Goal: Information Seeking & Learning: Learn about a topic

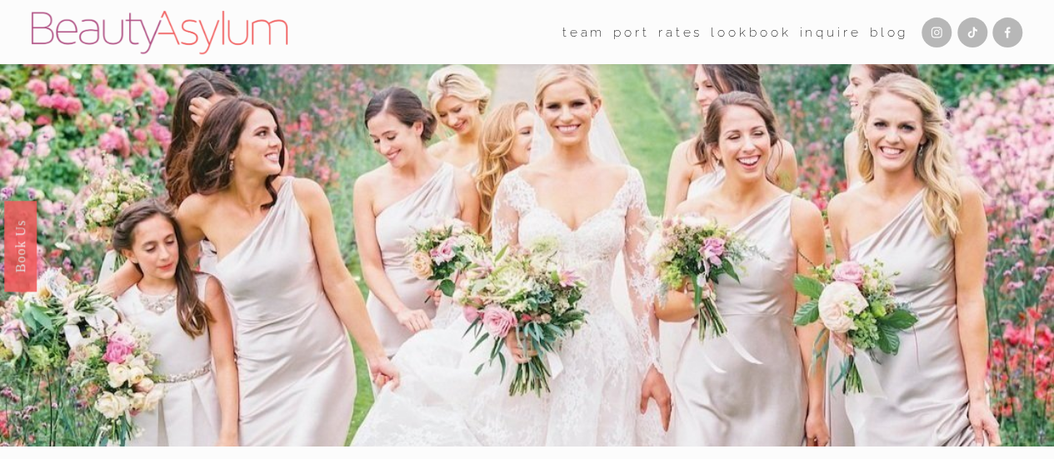
click at [682, 33] on link "Rates" at bounding box center [680, 32] width 44 height 26
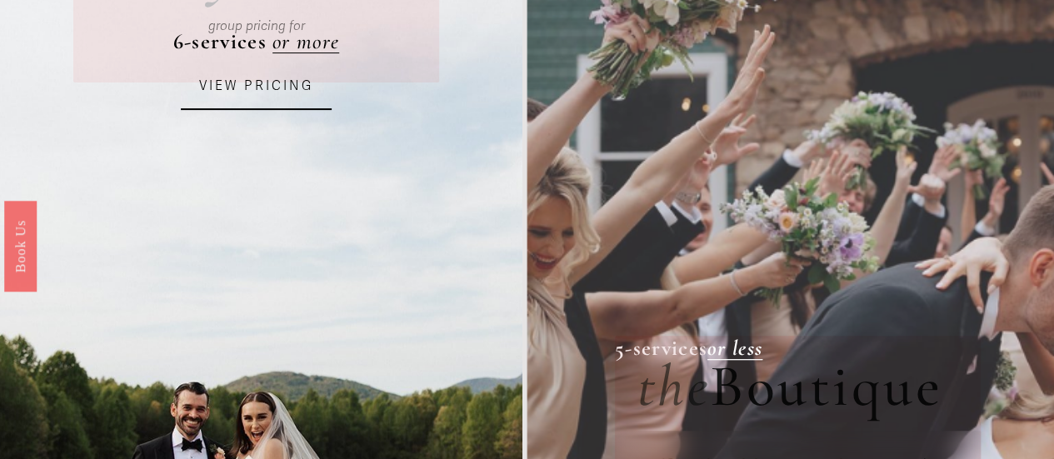
scroll to position [100, 0]
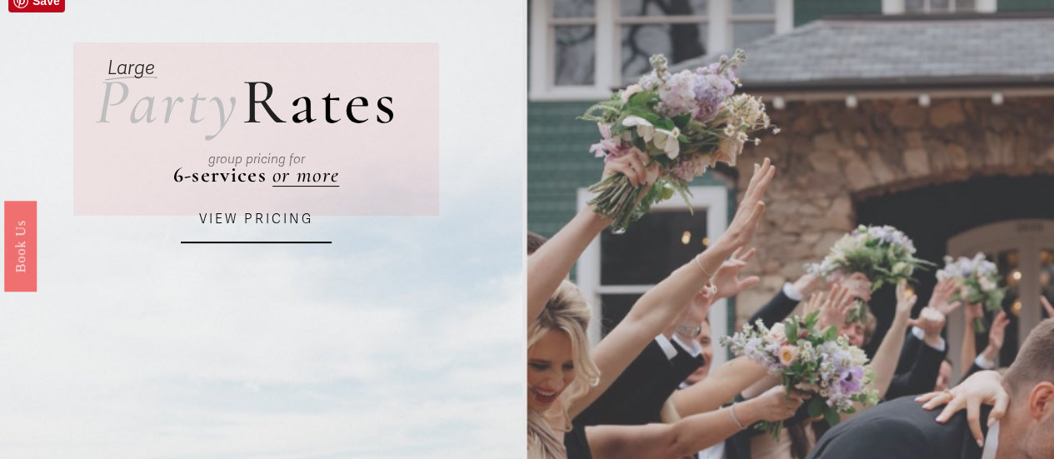
click at [294, 211] on link "VIEW PRICING" at bounding box center [256, 220] width 151 height 46
click at [226, 232] on link "VIEW PRICING" at bounding box center [256, 220] width 151 height 46
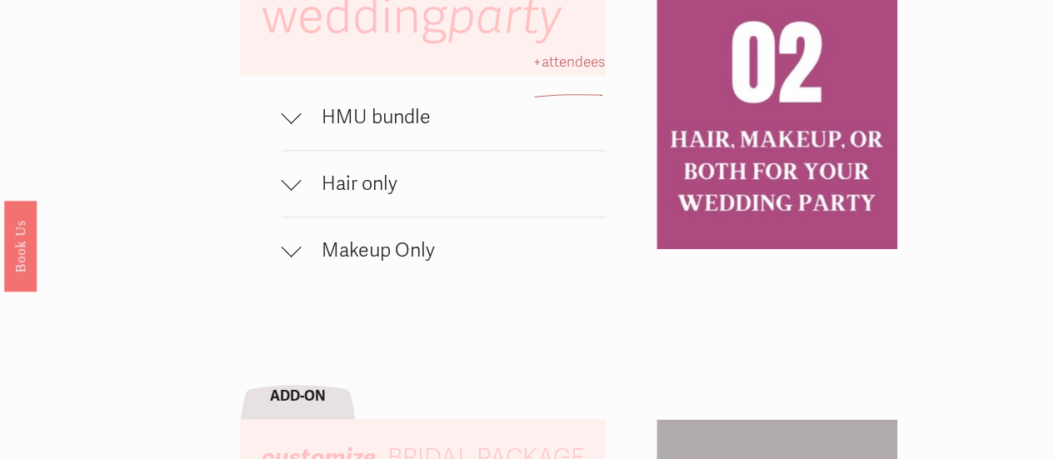
scroll to position [1033, 0]
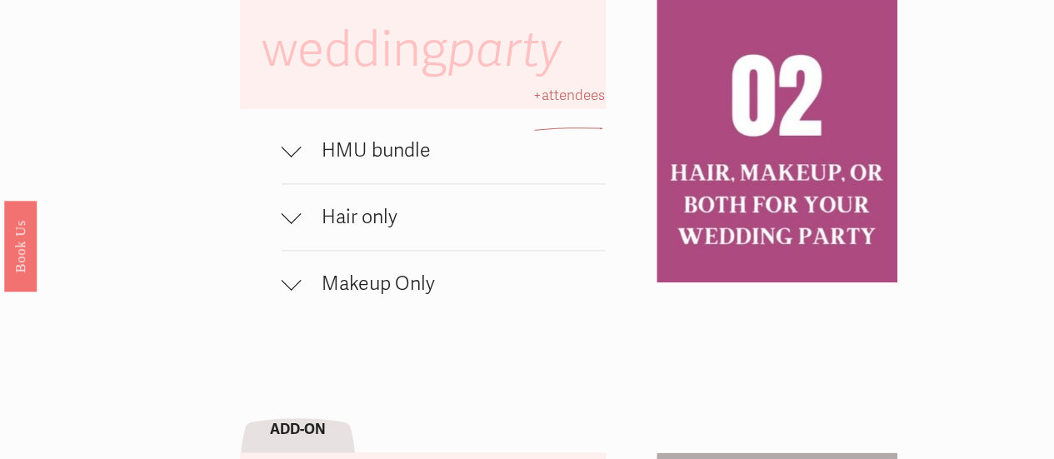
click at [347, 162] on span "HMU bundle" at bounding box center [454, 150] width 304 height 24
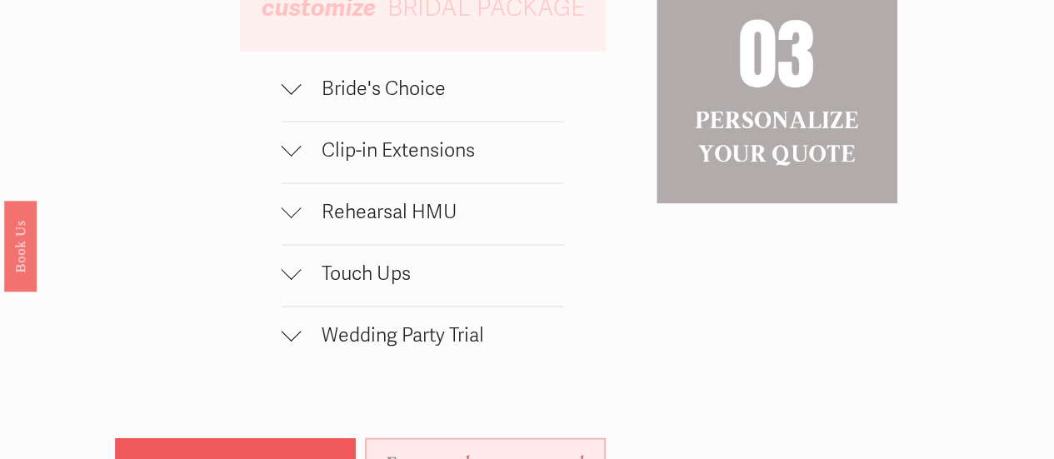
scroll to position [1666, 0]
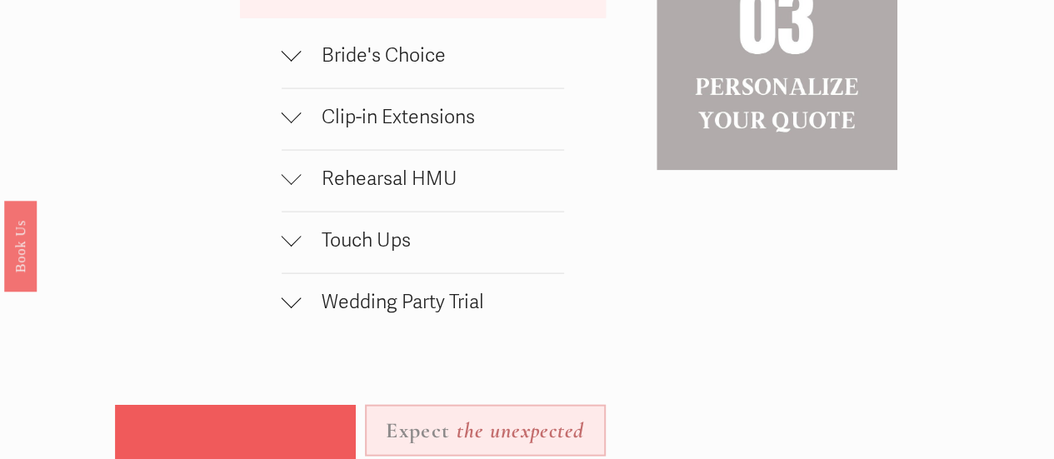
click at [402, 314] on span "Wedding Party Trial" at bounding box center [433, 302] width 262 height 24
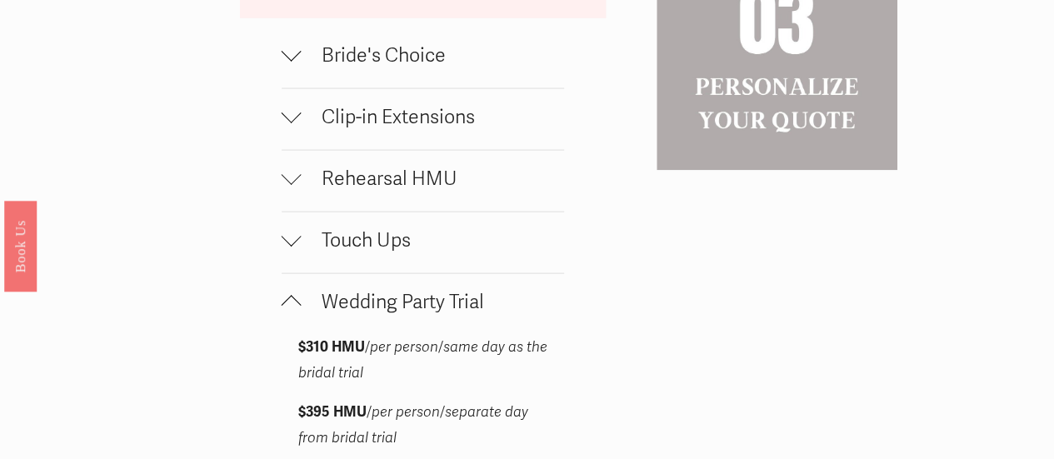
click at [402, 314] on span "Wedding Party Trial" at bounding box center [433, 302] width 262 height 24
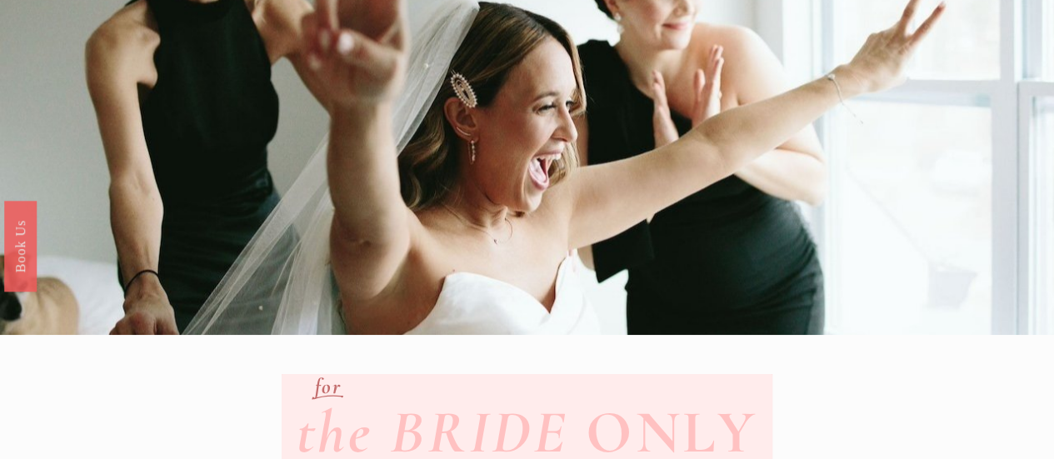
scroll to position [0, 0]
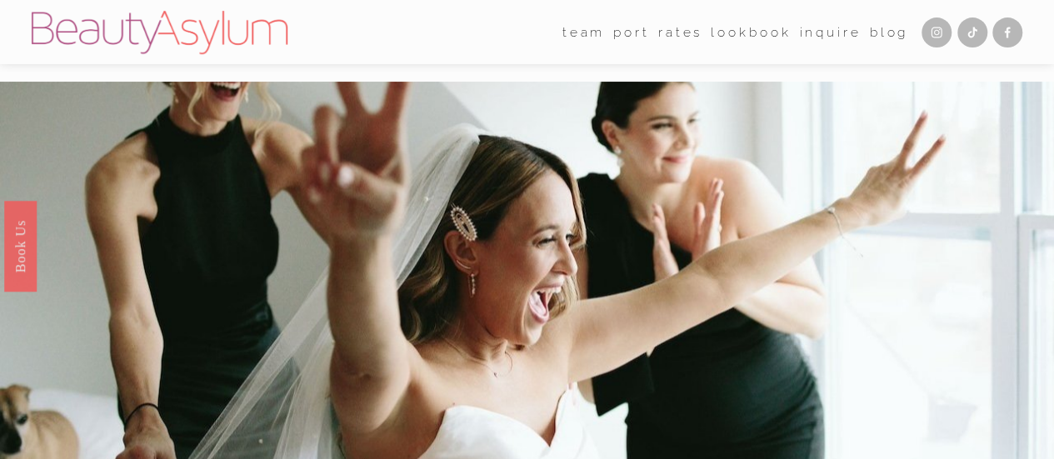
click at [757, 36] on link "Lookbook" at bounding box center [751, 32] width 80 height 26
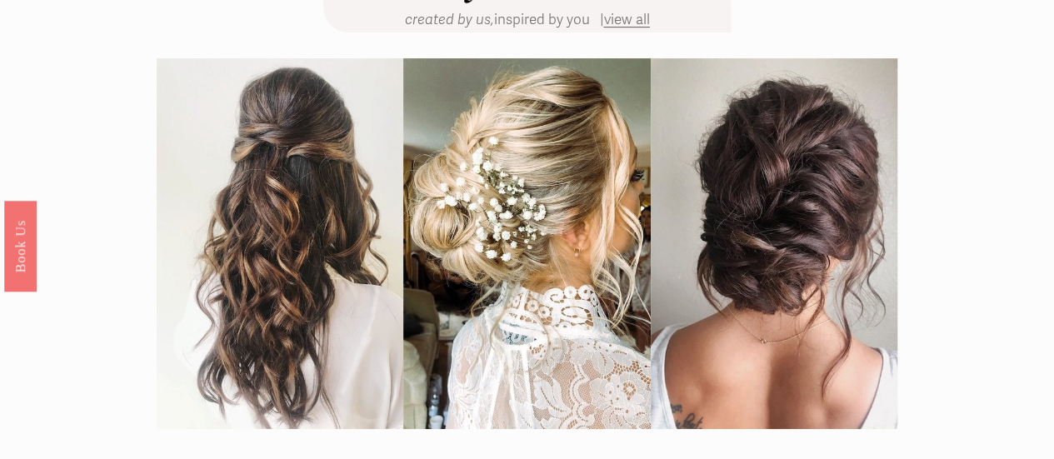
scroll to position [133, 0]
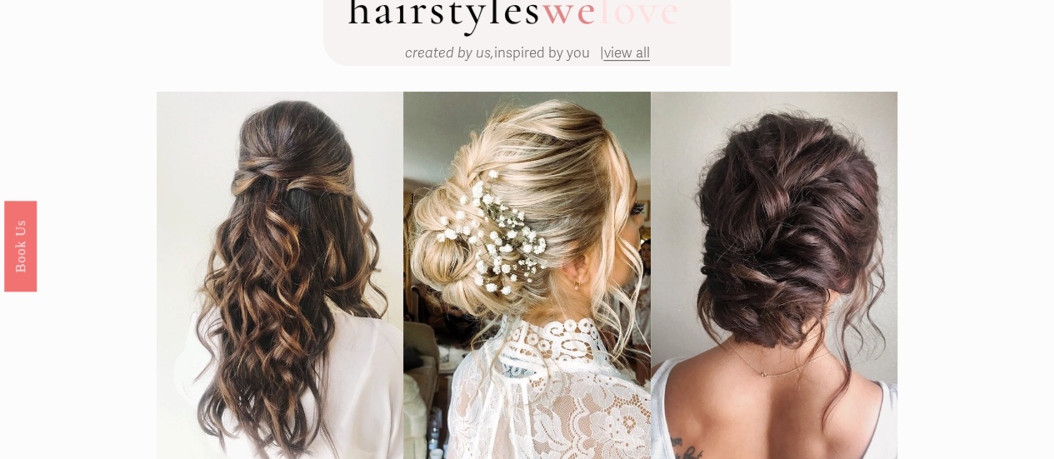
click at [626, 63] on p "created by us, inspired by you | view all" at bounding box center [526, 54] width 407 height 26
click at [628, 53] on span "view all" at bounding box center [626, 52] width 46 height 17
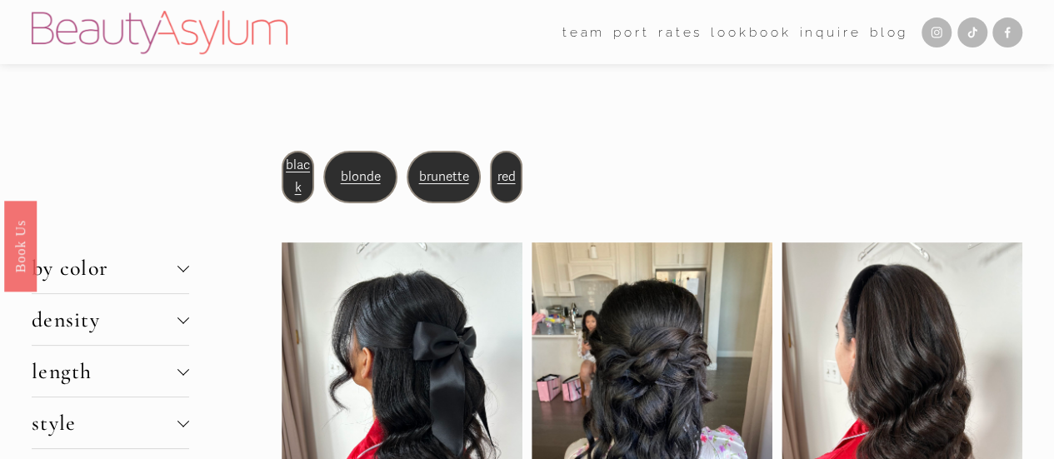
click at [360, 181] on span "blonde" at bounding box center [360, 177] width 40 height 16
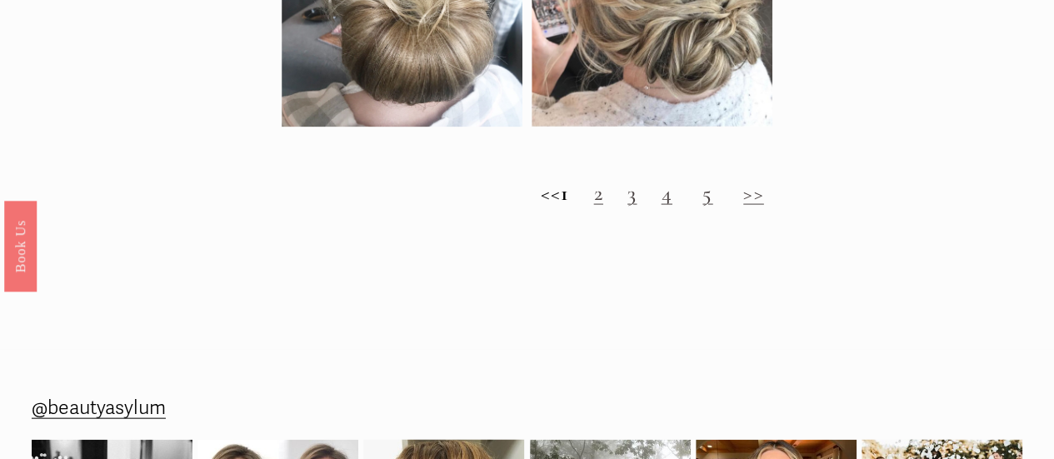
scroll to position [1700, 0]
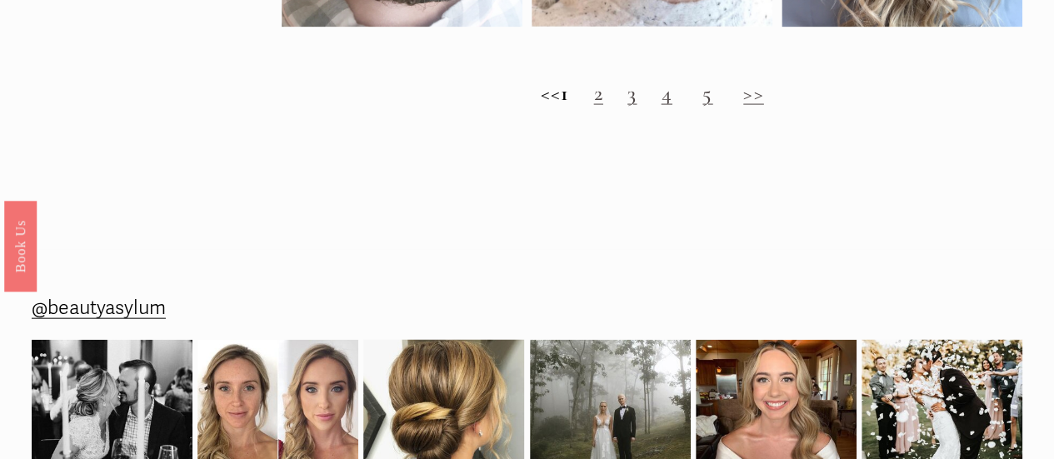
click at [760, 106] on link ">>" at bounding box center [753, 93] width 21 height 26
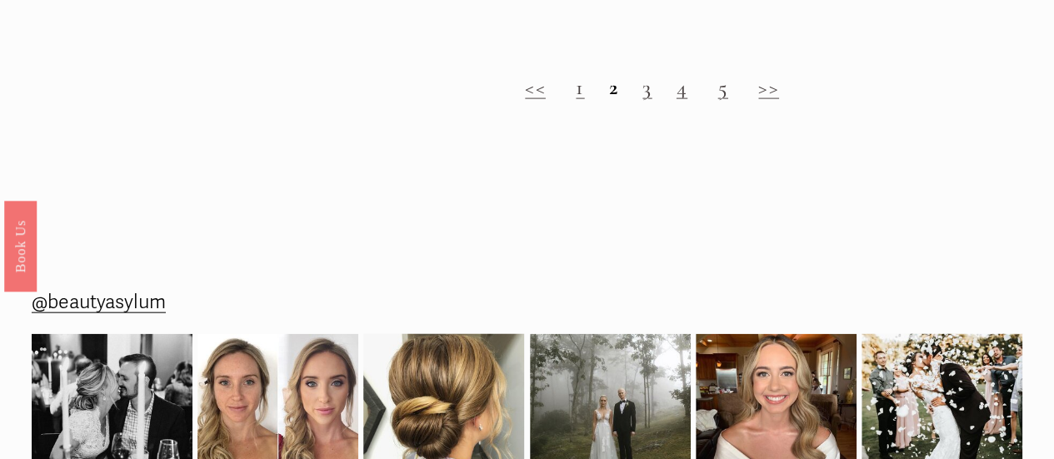
scroll to position [1733, 0]
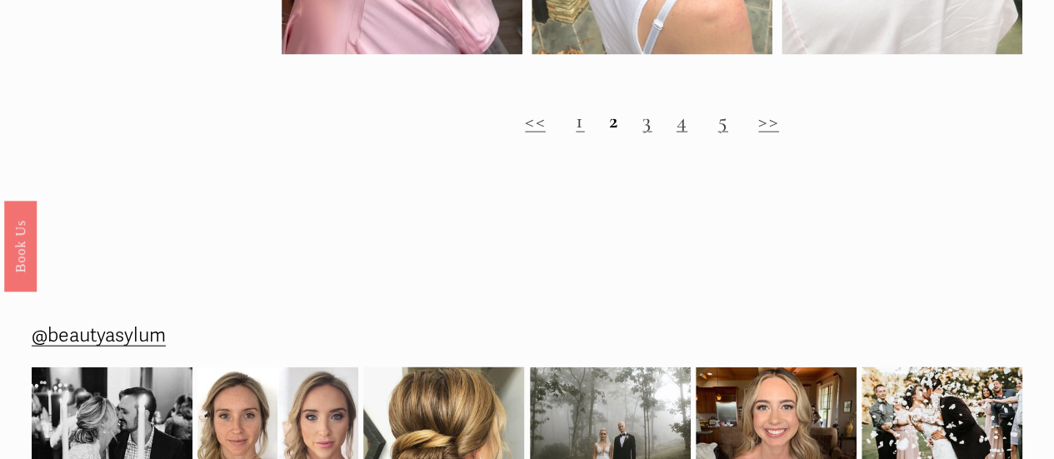
click at [647, 133] on link "3" at bounding box center [646, 120] width 9 height 26
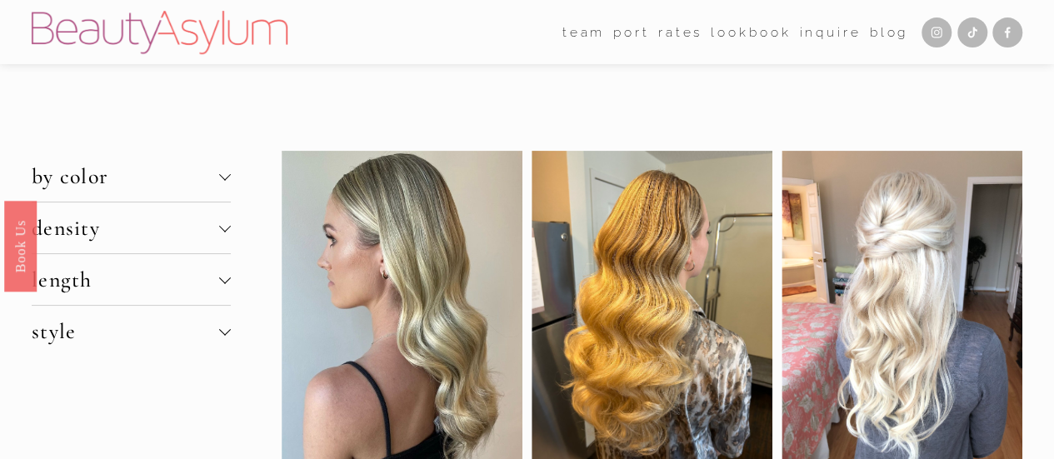
click at [746, 22] on link "Lookbook" at bounding box center [751, 32] width 80 height 26
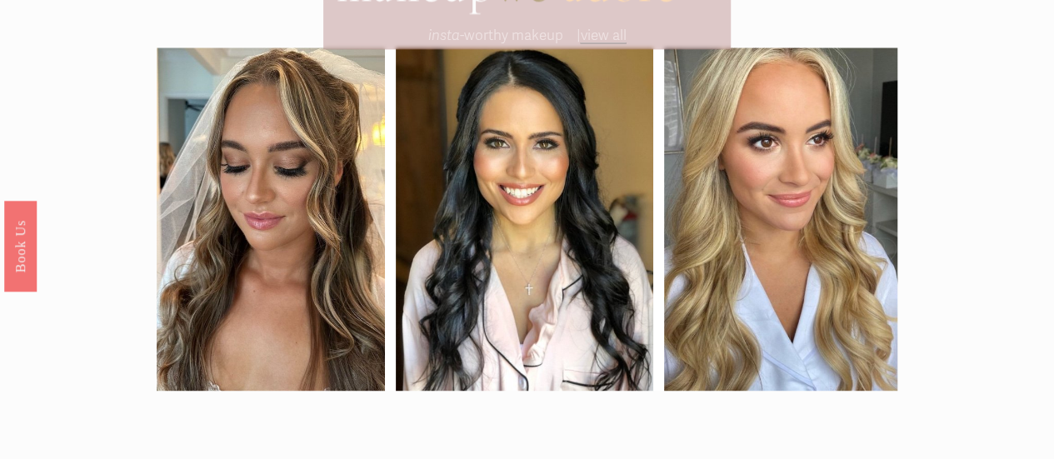
scroll to position [1033, 0]
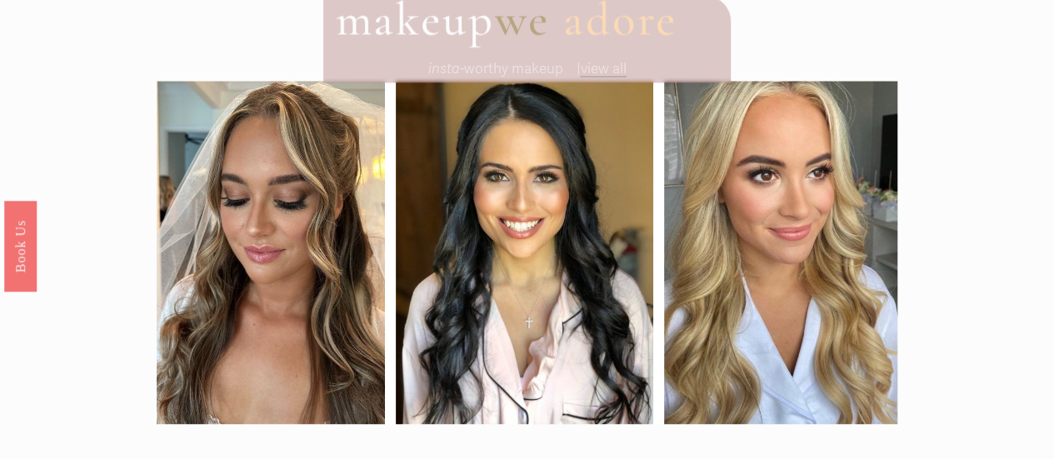
click at [623, 72] on span "view all" at bounding box center [603, 68] width 46 height 17
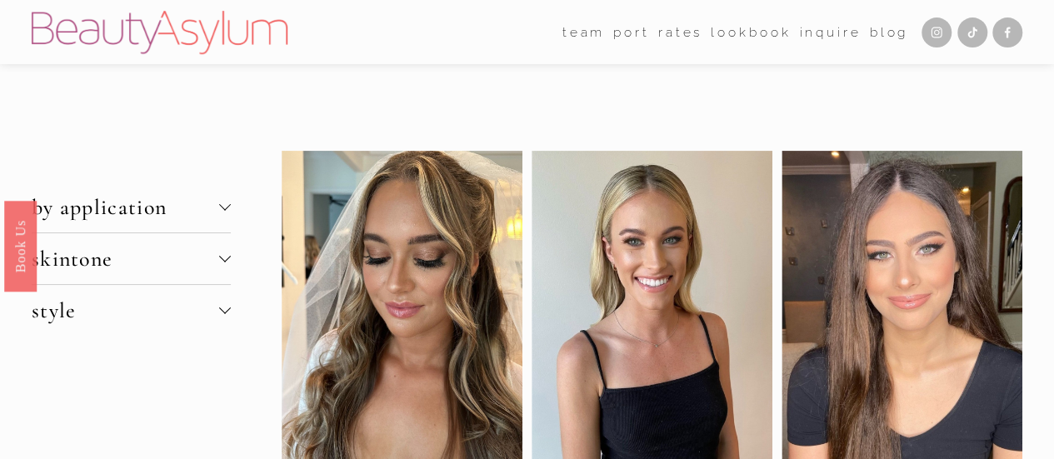
scroll to position [33, 0]
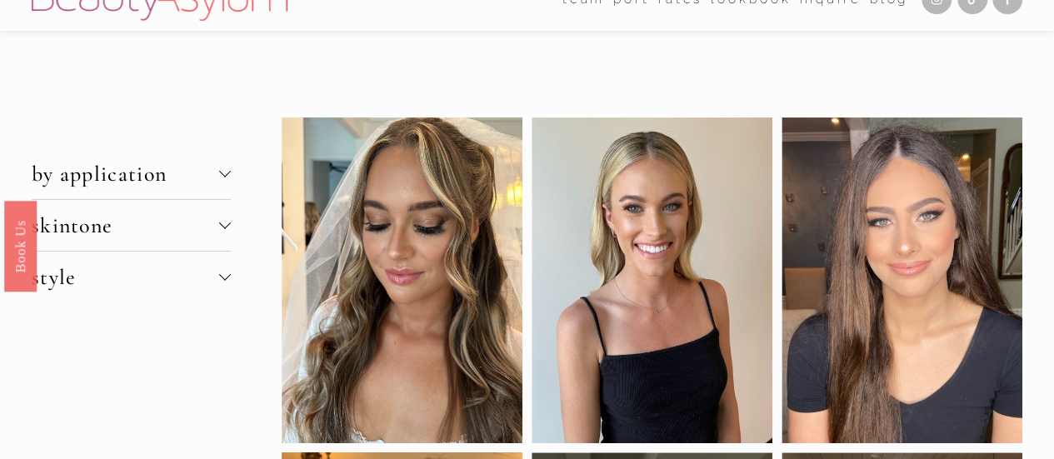
click at [127, 240] on button "skintone" at bounding box center [131, 225] width 199 height 51
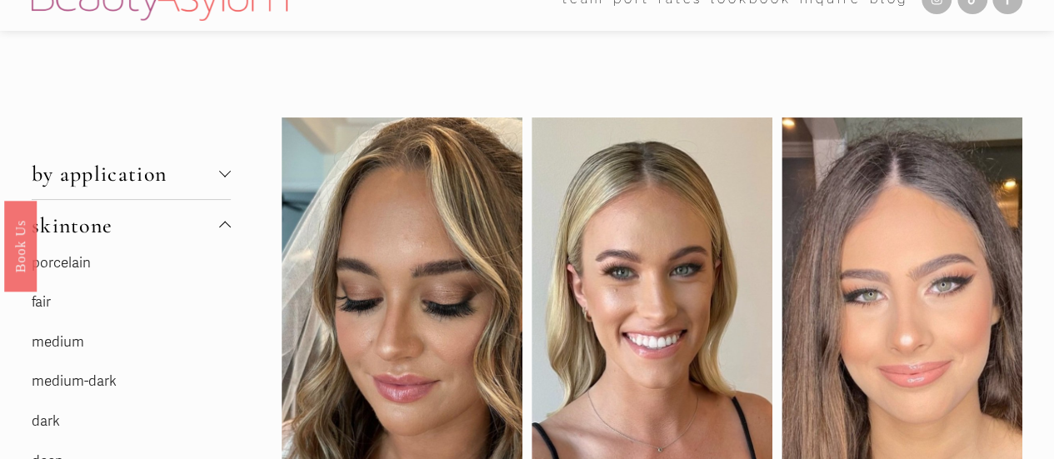
click at [42, 305] on link "fair" at bounding box center [41, 301] width 19 height 17
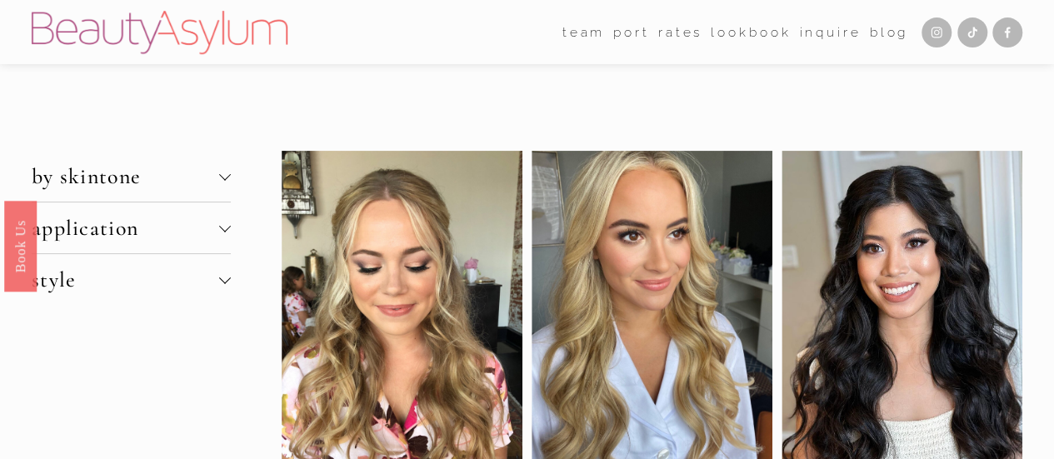
click at [0, 0] on link "Charlotte" at bounding box center [0, 0] width 0 height 0
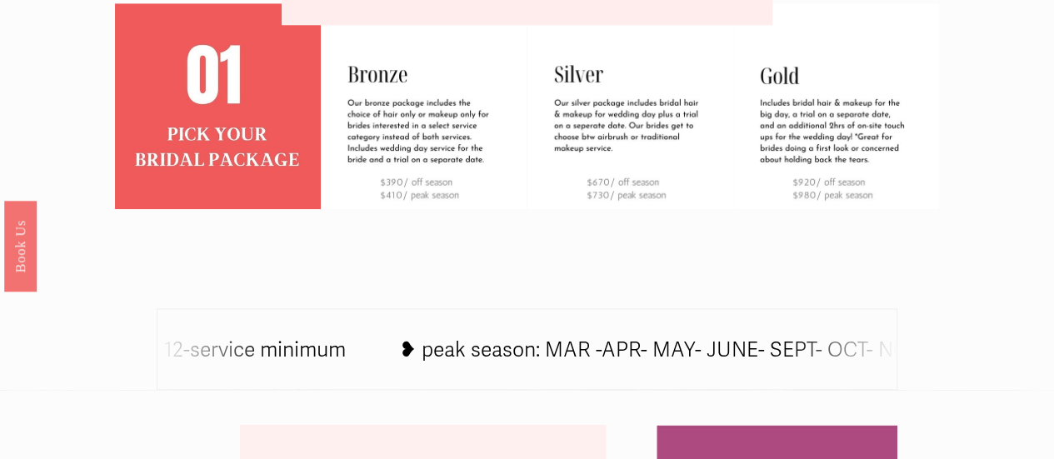
scroll to position [633, 0]
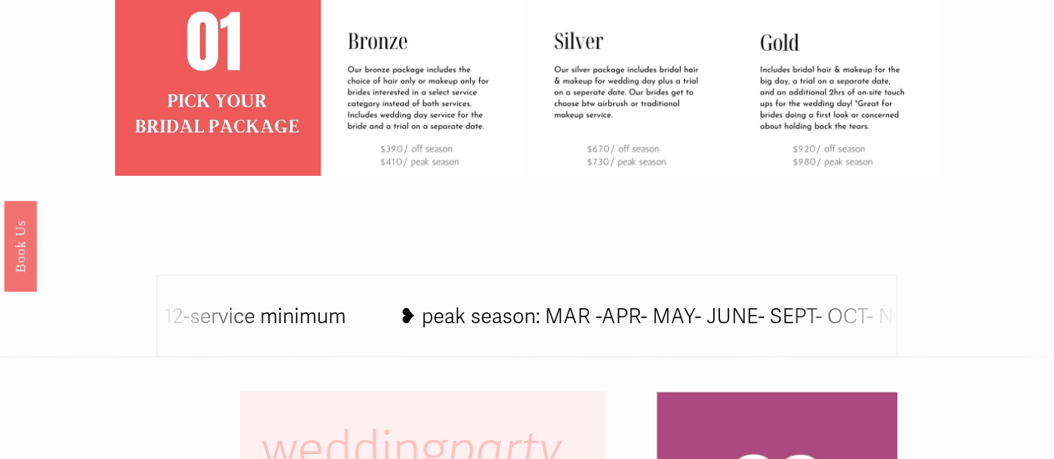
click at [853, 339] on div "❥ [DATE] during the peak season months require a 12-service minimum ❥ peak seas…" at bounding box center [527, 316] width 741 height 82
click at [467, 216] on div at bounding box center [527, 118] width 824 height 296
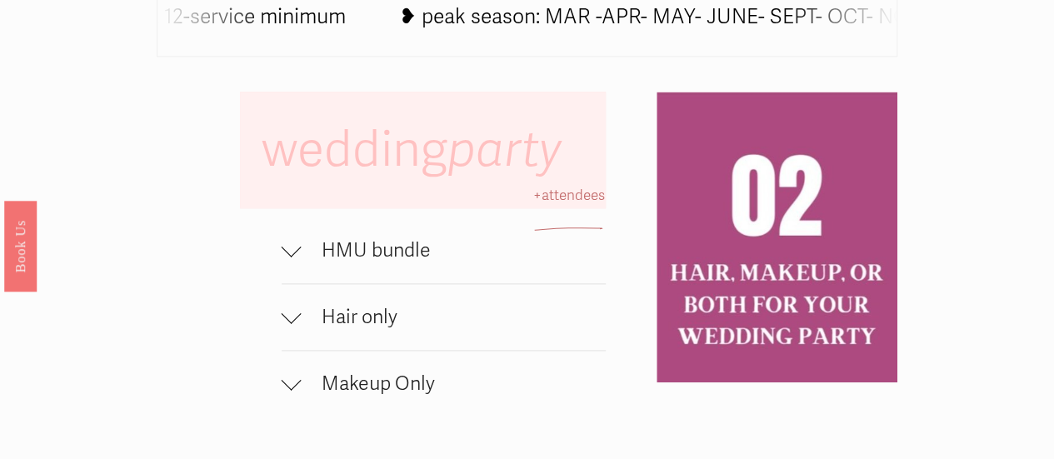
scroll to position [966, 0]
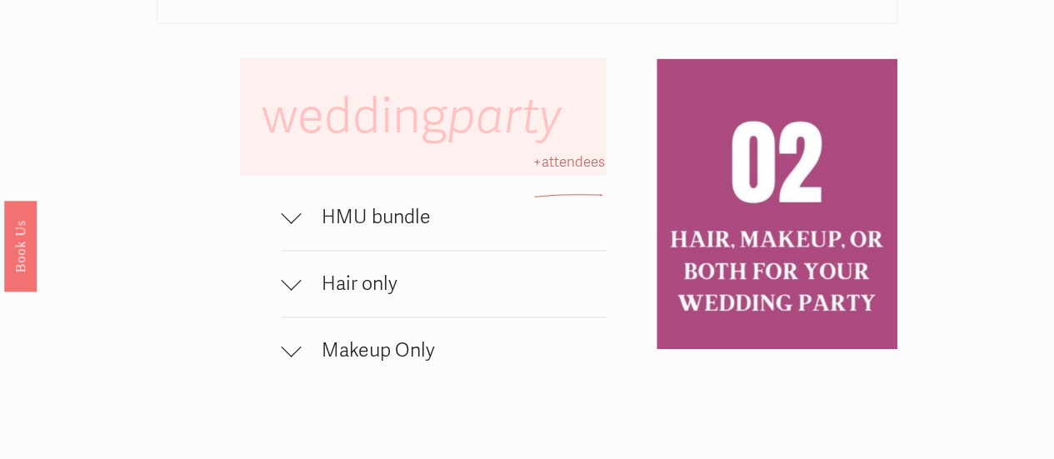
click at [418, 229] on span "HMU bundle" at bounding box center [454, 217] width 304 height 24
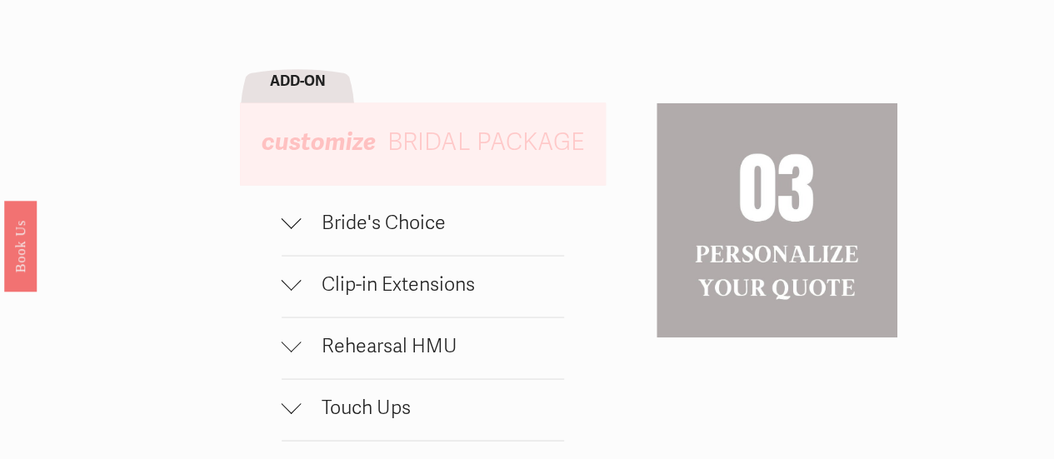
scroll to position [1600, 0]
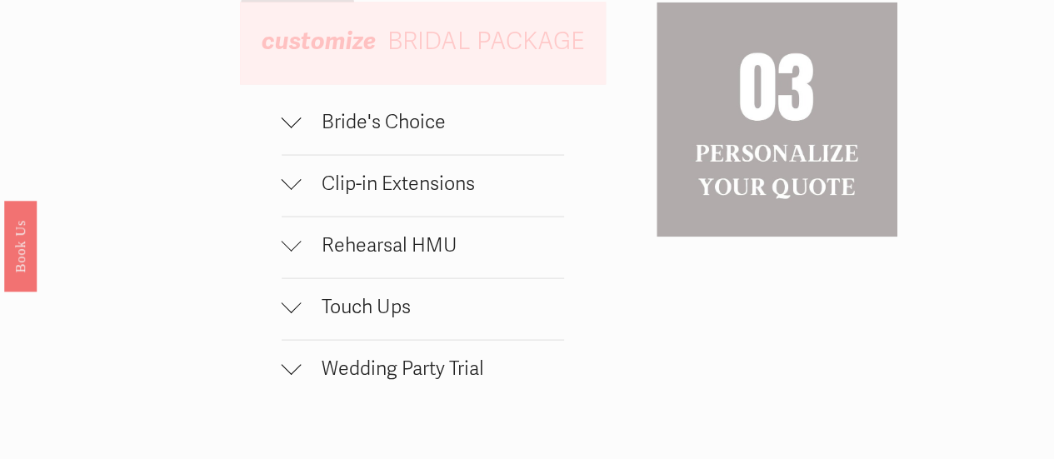
click at [372, 134] on span "Bride's Choice" at bounding box center [433, 122] width 262 height 24
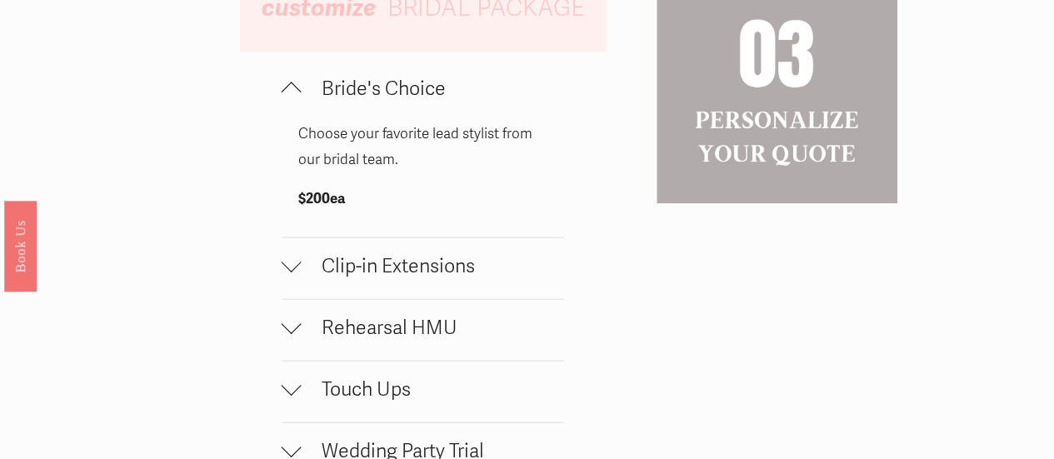
scroll to position [1666, 0]
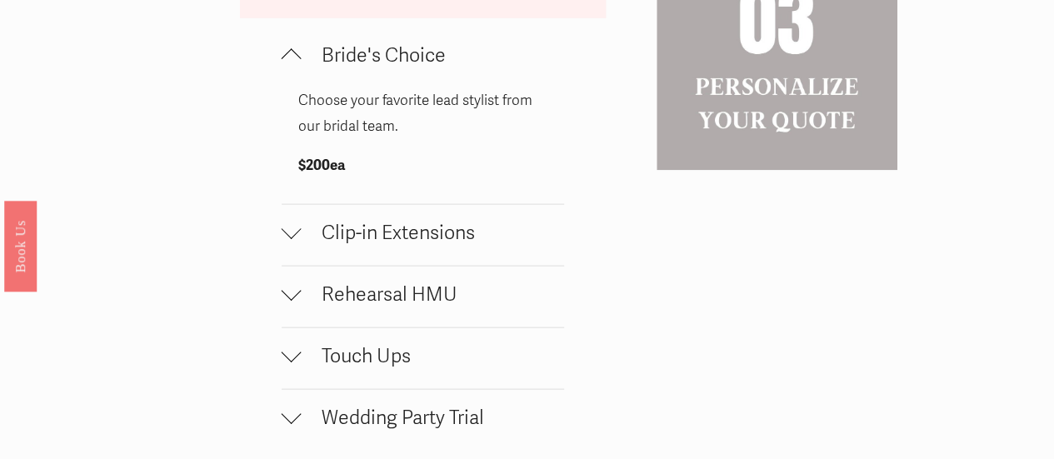
click at [395, 266] on button "Clip-in Extensions" at bounding box center [423, 235] width 282 height 61
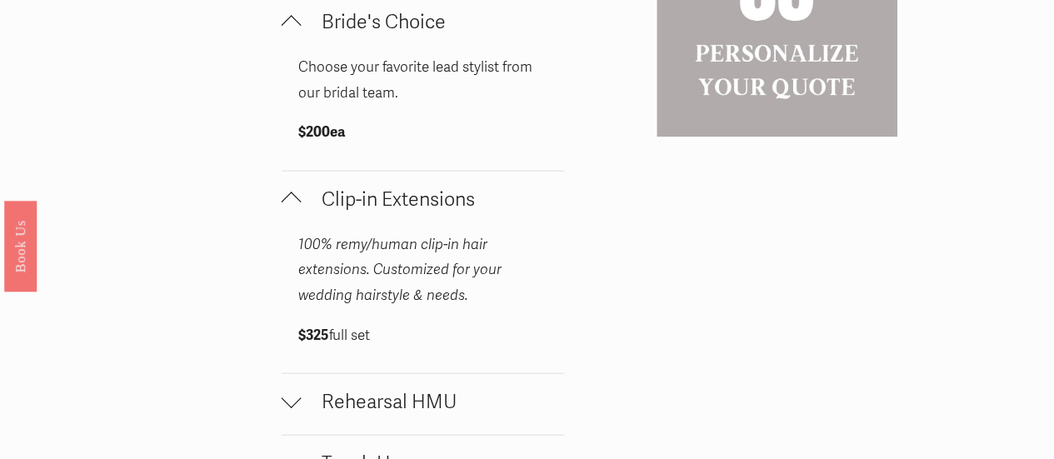
scroll to position [1833, 0]
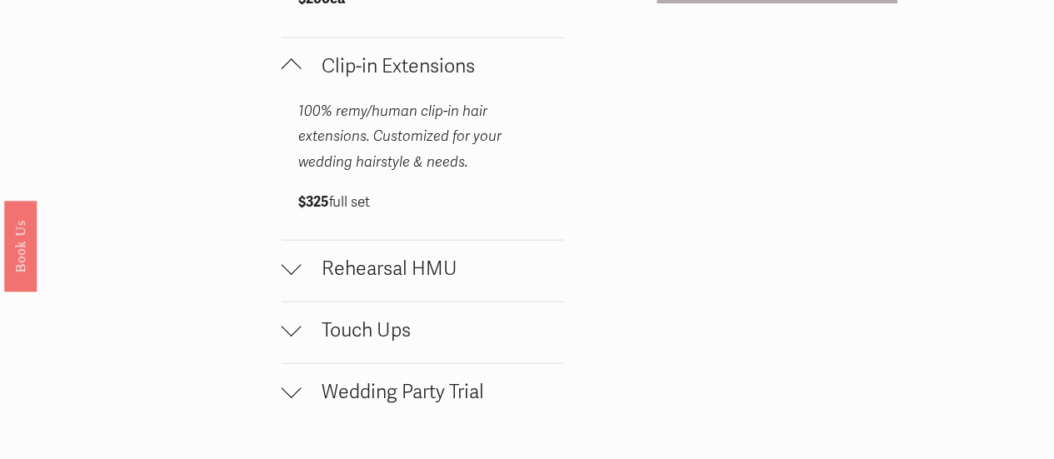
click at [400, 281] on span "Rehearsal HMU" at bounding box center [433, 269] width 262 height 24
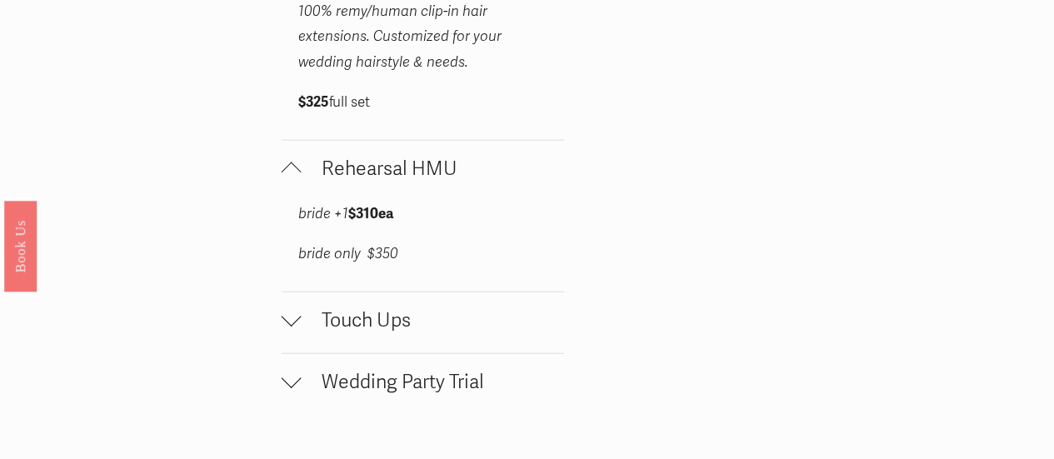
scroll to position [1966, 0]
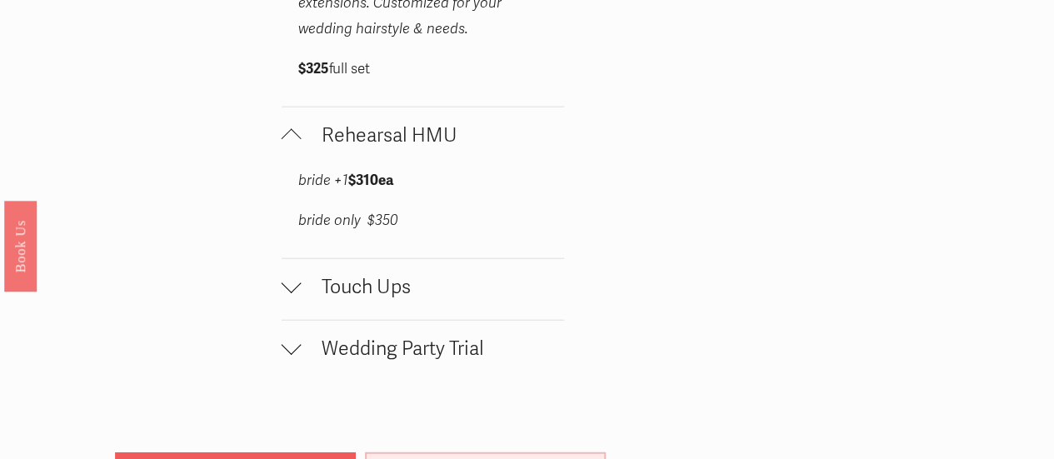
click at [400, 299] on span "Touch Ups" at bounding box center [433, 287] width 262 height 24
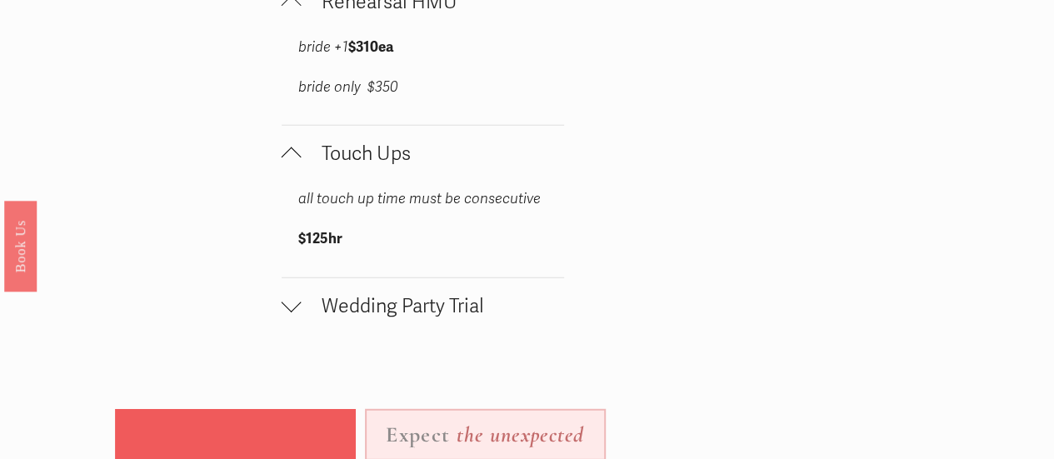
scroll to position [2133, 0]
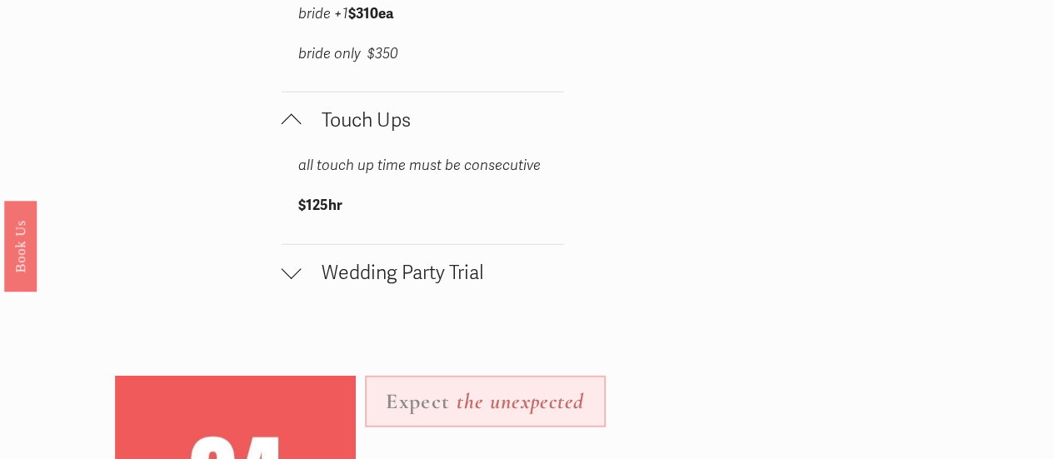
click at [400, 285] on span "Wedding Party Trial" at bounding box center [433, 273] width 262 height 24
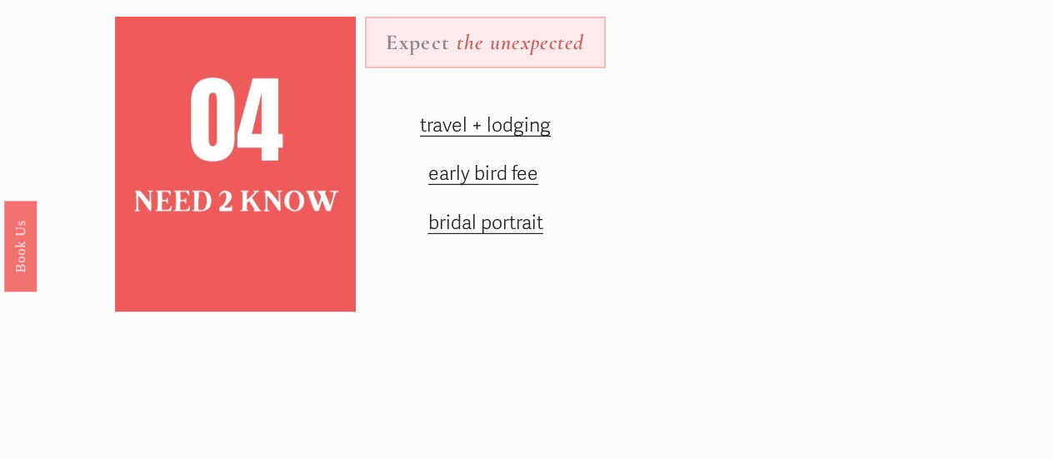
scroll to position [2666, 0]
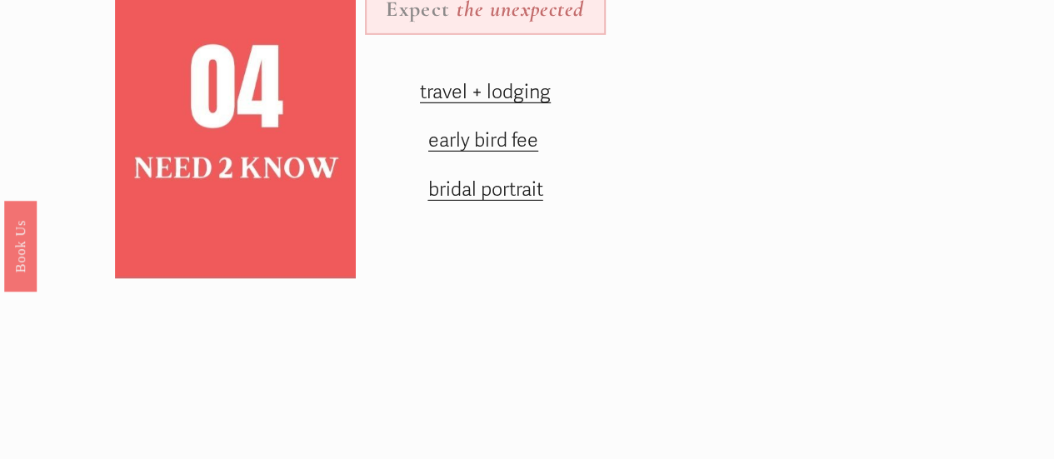
click at [508, 152] on span "early bird fee" at bounding box center [483, 140] width 110 height 24
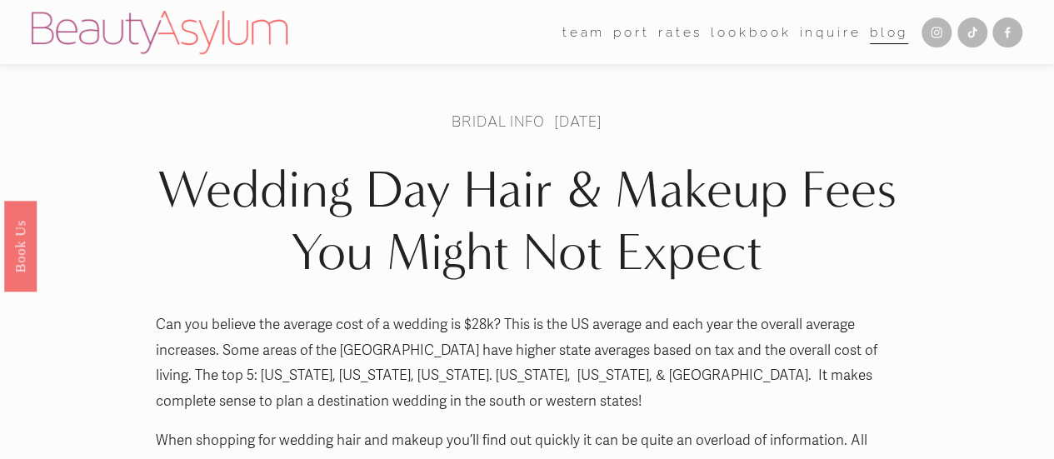
click at [623, 422] on div "Can you believe the average cost of a wedding is $28k? This is the US average a…" at bounding box center [527, 433] width 743 height 243
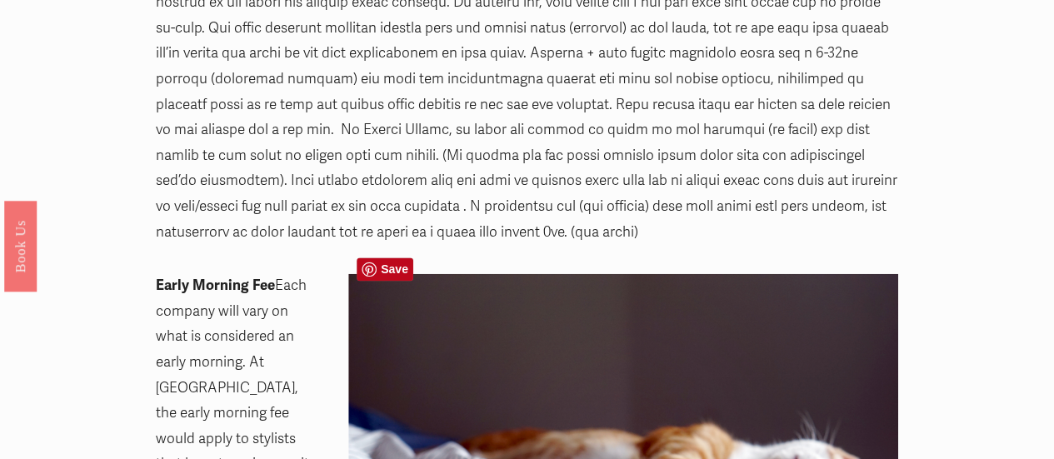
scroll to position [1200, 0]
